Goal: Information Seeking & Learning: Learn about a topic

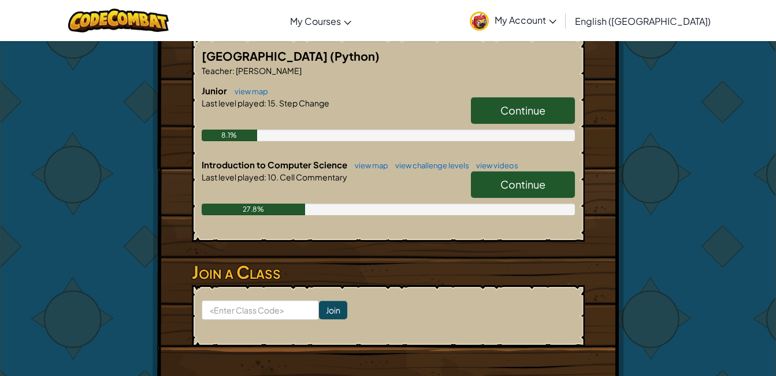
scroll to position [231, 0]
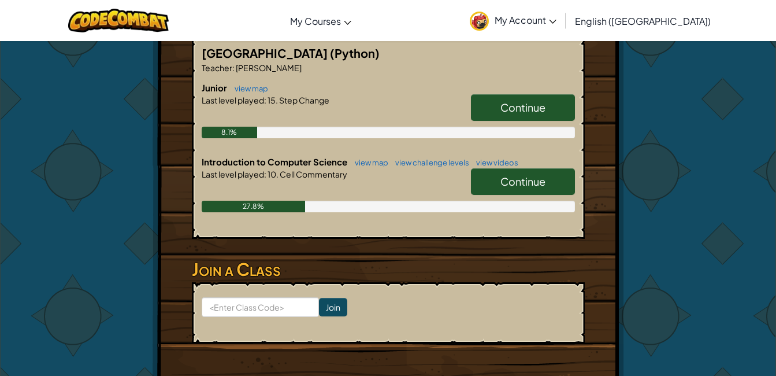
click at [554, 179] on link "Continue" at bounding box center [523, 181] width 104 height 27
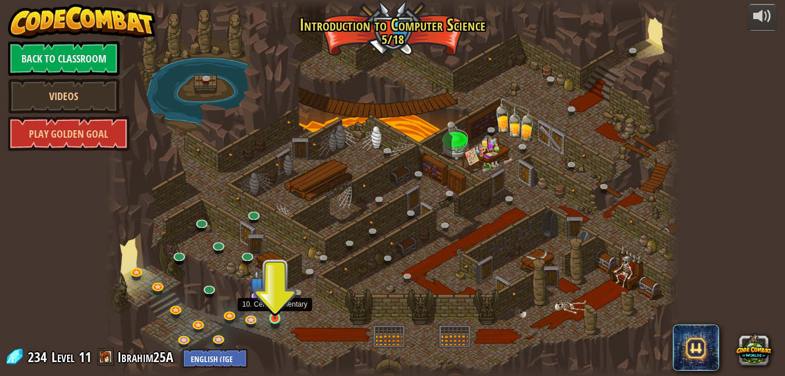
click at [275, 314] on img at bounding box center [275, 303] width 14 height 31
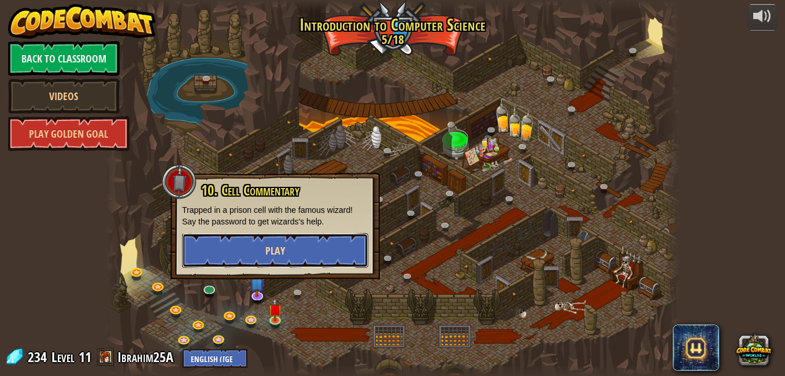
click at [310, 254] on button "Play" at bounding box center [275, 250] width 186 height 35
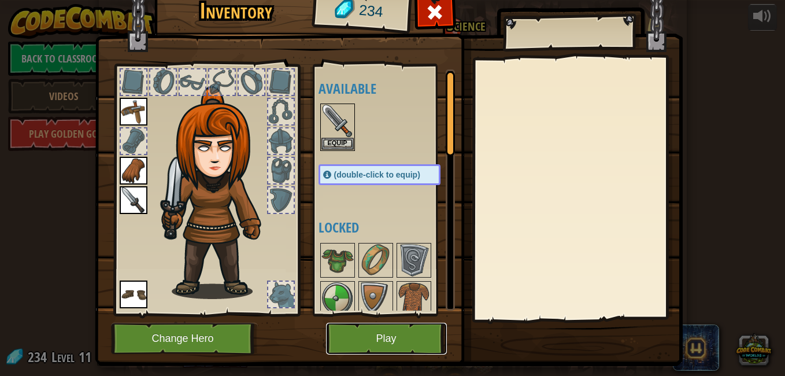
click at [368, 337] on button "Play" at bounding box center [386, 339] width 121 height 32
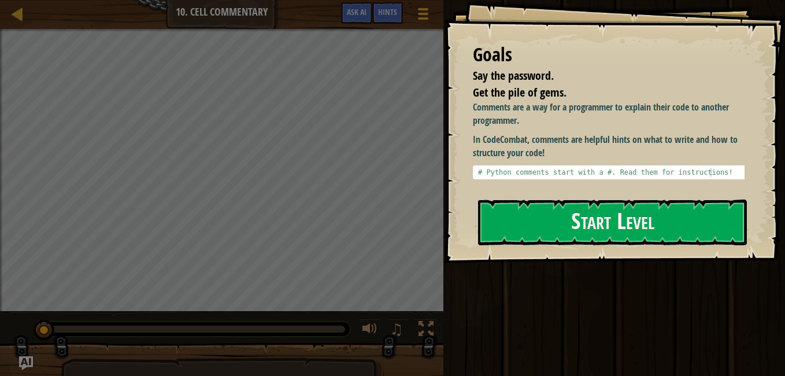
click at [340, 331] on div "0:09.5 Now: 0:00.1 Max: 0:09.9" at bounding box center [192, 328] width 305 height 7
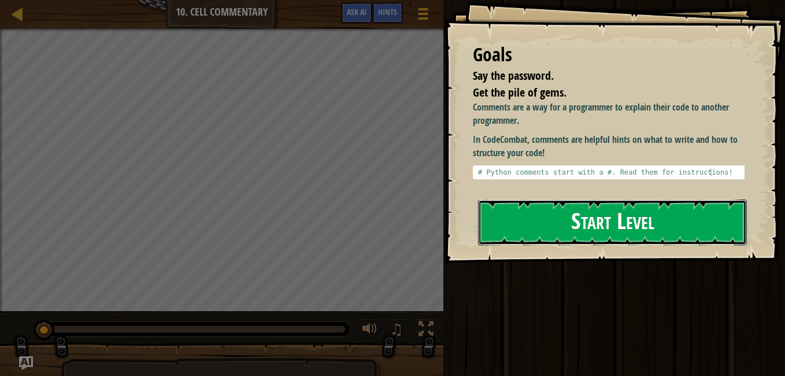
click at [697, 222] on button "Start Level" at bounding box center [612, 222] width 269 height 46
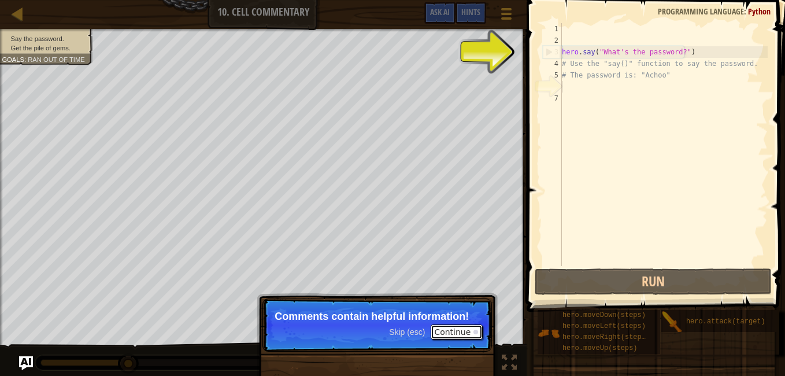
click at [459, 335] on button "Continue" at bounding box center [457, 331] width 52 height 15
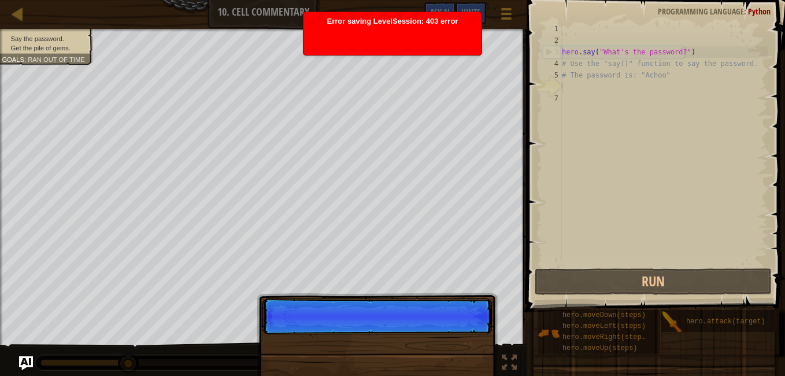
scroll to position [5, 0]
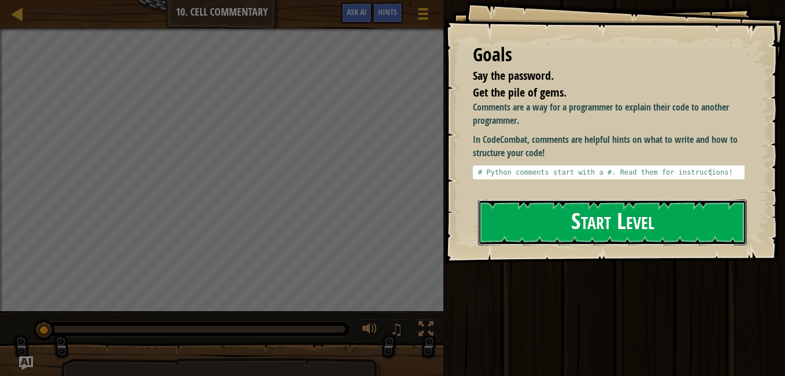
click at [534, 228] on button "Start Level" at bounding box center [612, 222] width 269 height 46
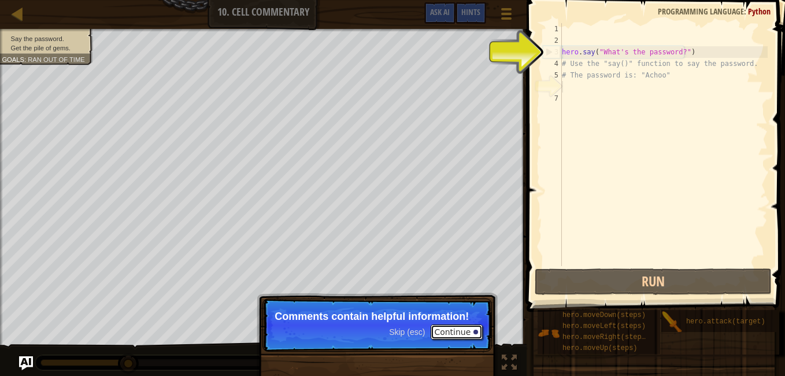
click at [467, 328] on button "Continue" at bounding box center [457, 331] width 52 height 15
click at [467, 328] on p "Skip (esc) Continue Comments contain helpful information!" at bounding box center [377, 324] width 230 height 53
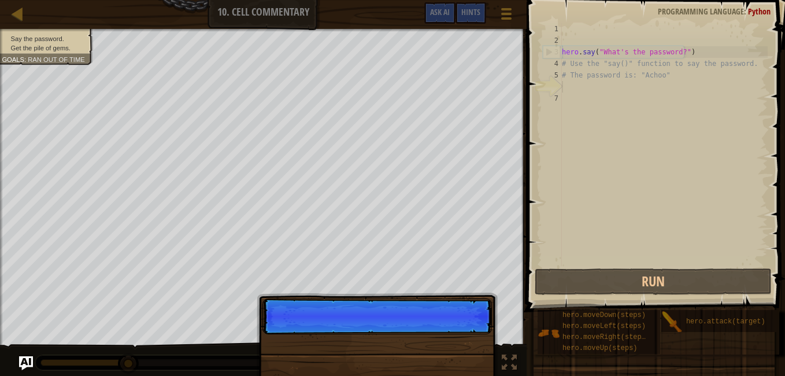
scroll to position [5, 0]
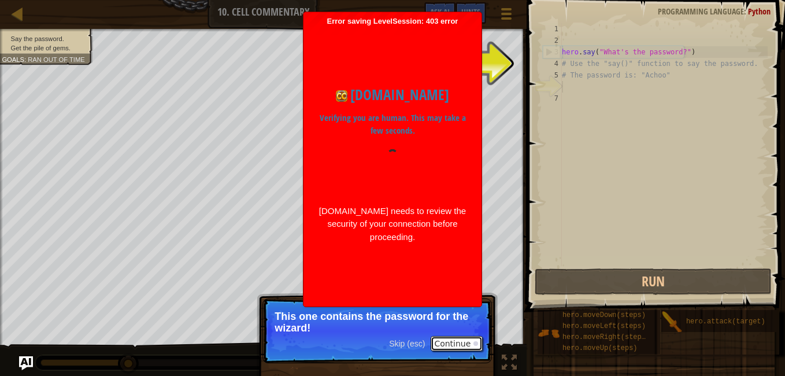
click at [463, 341] on button "Continue" at bounding box center [457, 343] width 52 height 15
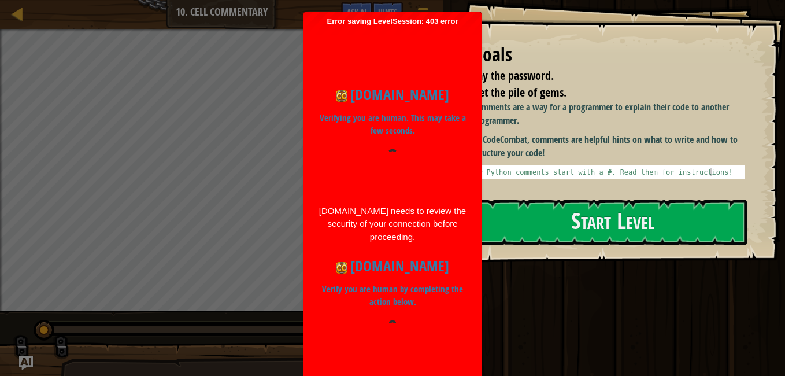
click at [336, 336] on div at bounding box center [392, 342] width 149 height 44
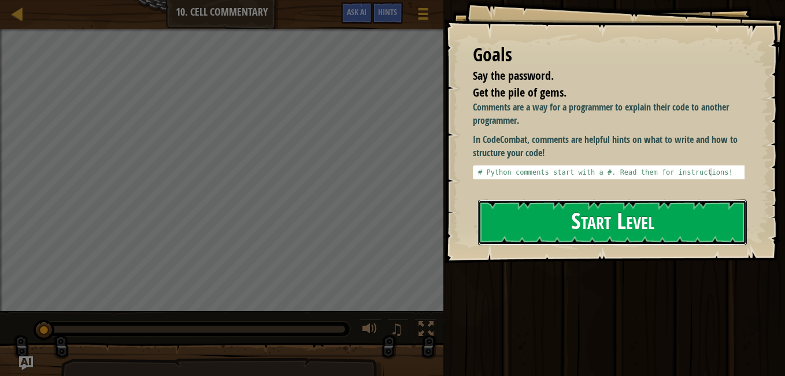
click at [624, 219] on button "Start Level" at bounding box center [612, 222] width 269 height 46
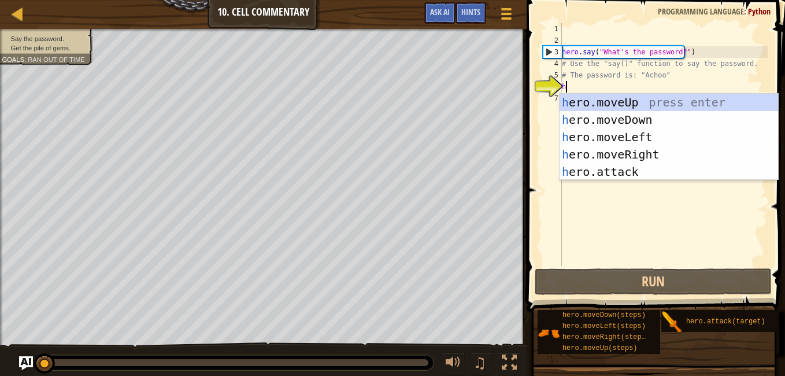
type textarea "h"
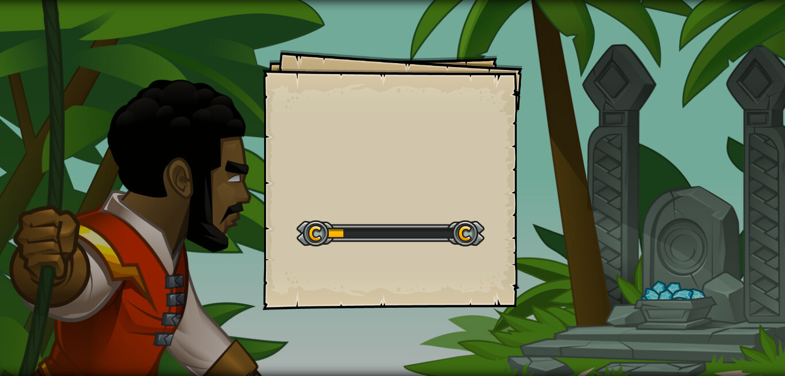
click at [335, 341] on div "Goals Start Level Error loading from server. Try refreshing the page. You'll ne…" at bounding box center [392, 188] width 785 height 376
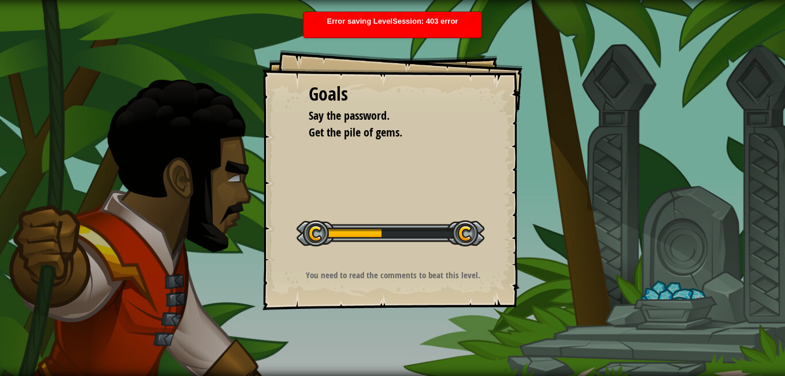
click at [335, 341] on div "Goals Say the password. Get the pile of gems. Start Level Error loading from se…" at bounding box center [392, 188] width 785 height 376
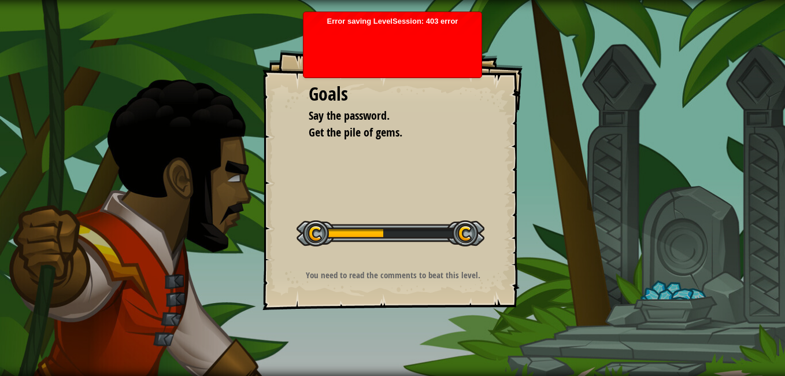
click at [335, 341] on div "Goals Say the password. Get the pile of gems. Start Level Error loading from se…" at bounding box center [392, 188] width 785 height 376
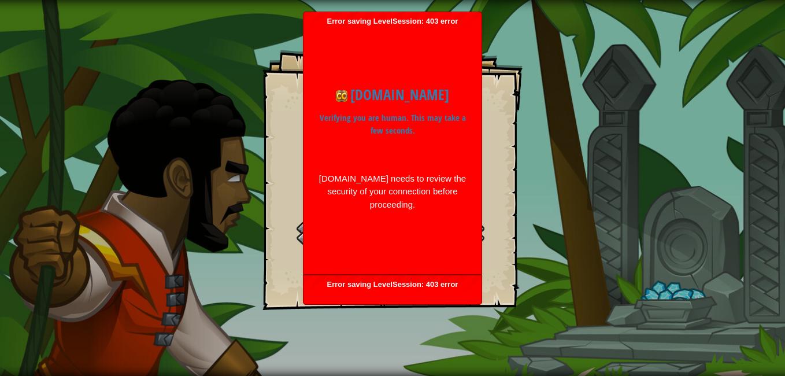
click at [336, 339] on div at bounding box center [392, 335] width 167 height 93
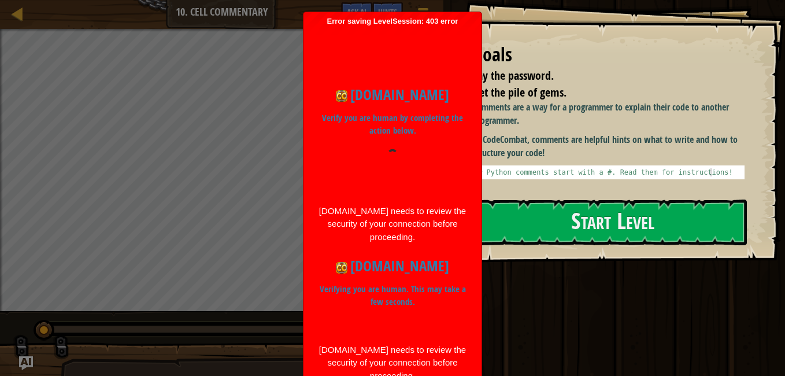
click at [336, 193] on div at bounding box center [392, 171] width 149 height 44
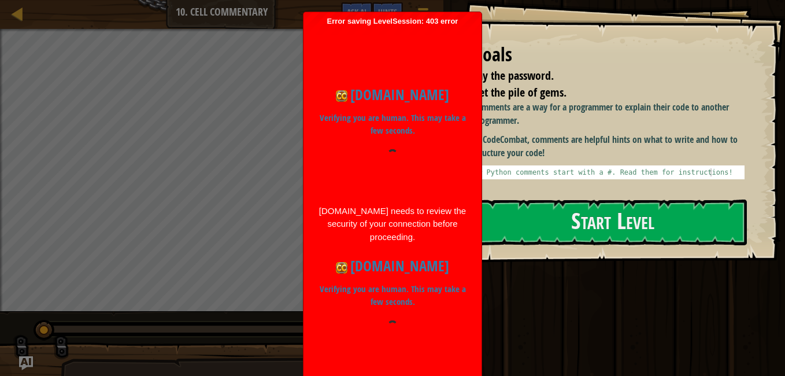
click at [336, 336] on div at bounding box center [392, 342] width 149 height 44
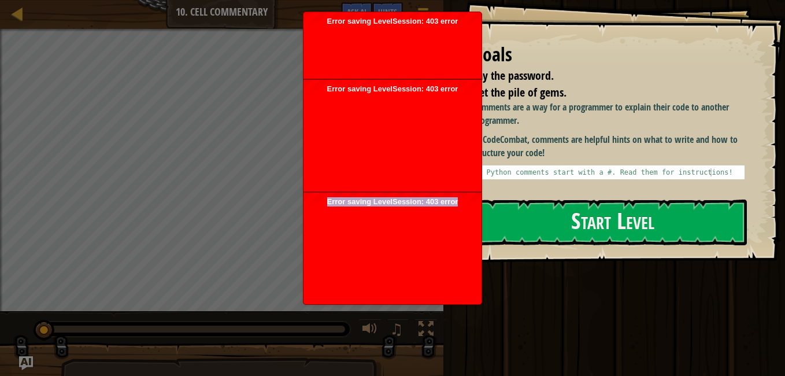
click at [336, 336] on body "Goals Say the password. Get the pile of gems. Comments are a way for a programm…" at bounding box center [392, 188] width 785 height 376
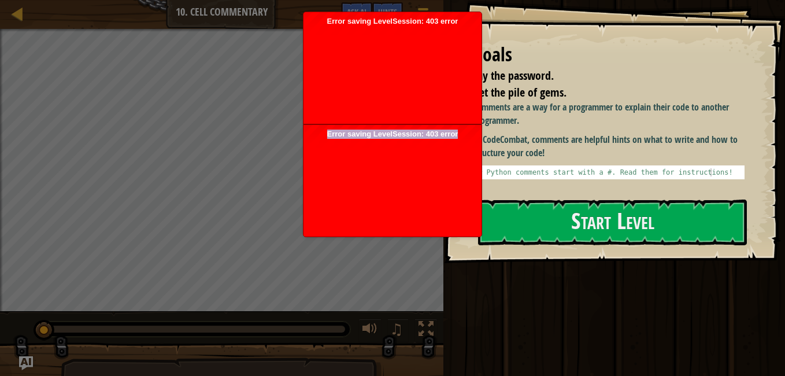
drag, startPoint x: 331, startPoint y: 320, endPoint x: 336, endPoint y: 336, distance: 16.6
click at [336, 336] on div at bounding box center [192, 328] width 315 height 15
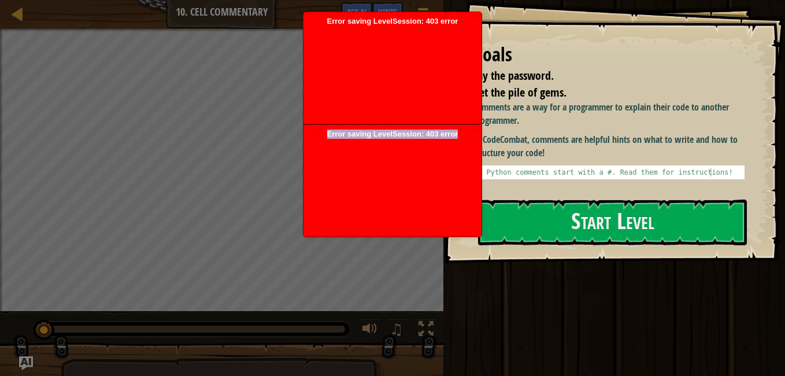
click at [336, 336] on div at bounding box center [192, 328] width 315 height 15
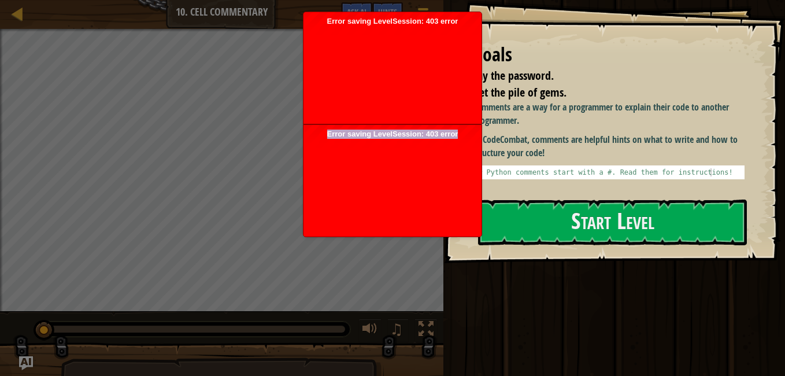
click at [336, 336] on div at bounding box center [192, 328] width 315 height 15
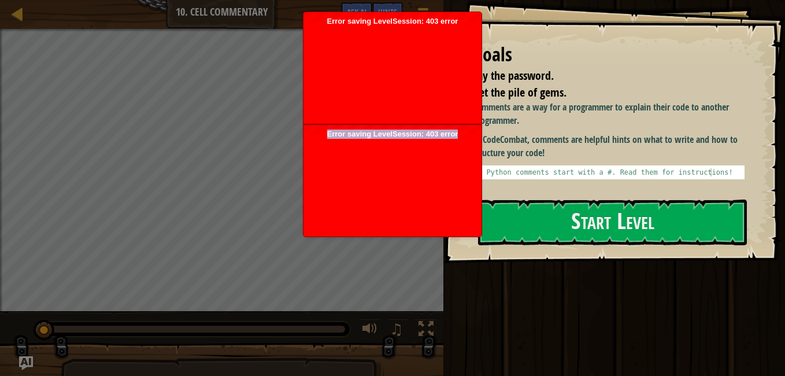
click at [336, 336] on div at bounding box center [192, 328] width 315 height 15
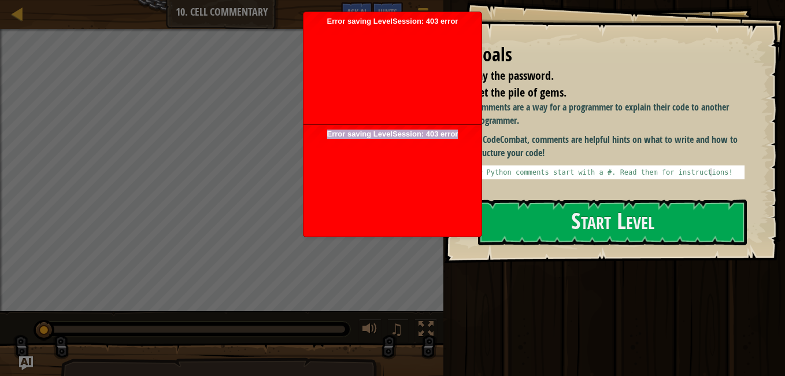
click at [336, 336] on div at bounding box center [192, 328] width 315 height 15
click at [334, 336] on div at bounding box center [192, 328] width 315 height 15
click at [452, 138] on div "Error saving LevelSession: 403 error Just a moment..." at bounding box center [393, 181] width 178 height 112
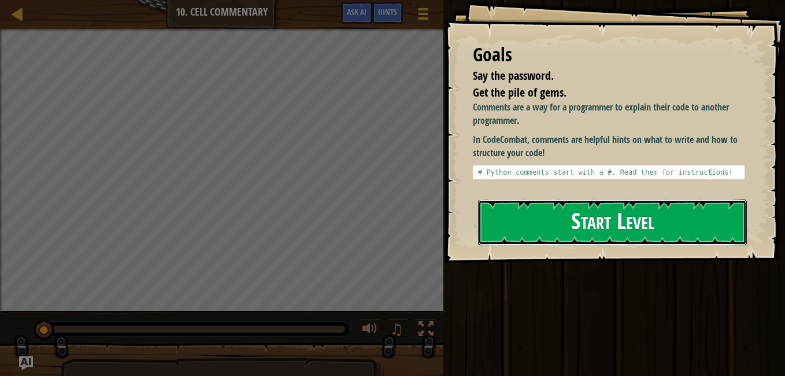
click at [573, 222] on button "Start Level" at bounding box center [612, 222] width 269 height 46
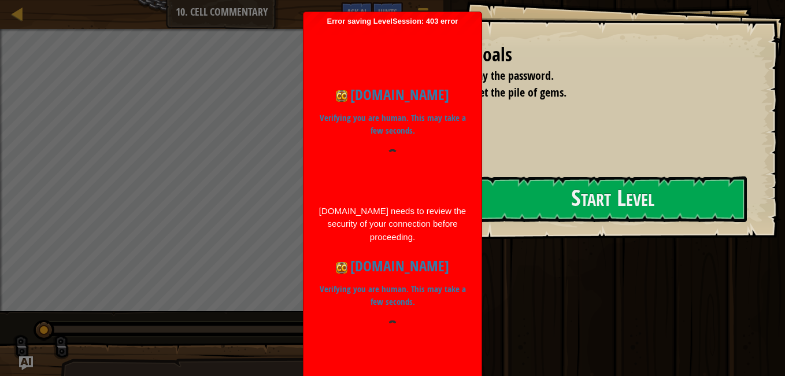
click at [785, 331] on html "Goals Say the password. Get the pile of gems. Start Level Error loading from se…" at bounding box center [392, 188] width 785 height 376
drag, startPoint x: 785, startPoint y: 331, endPoint x: 778, endPoint y: 256, distance: 76.1
click at [774, 253] on div "Run Submit Done" at bounding box center [612, 185] width 345 height 370
